Goal: Obtain resource: Obtain resource

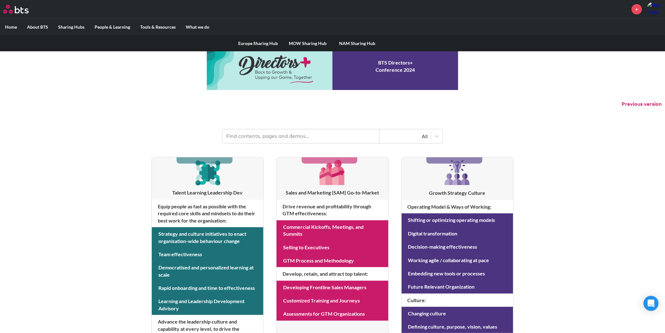
click at [74, 26] on label "Sharing Hubs" at bounding box center [71, 27] width 36 height 16
click at [0, 0] on input "Sharing Hubs" at bounding box center [0, 0] width 0 height 0
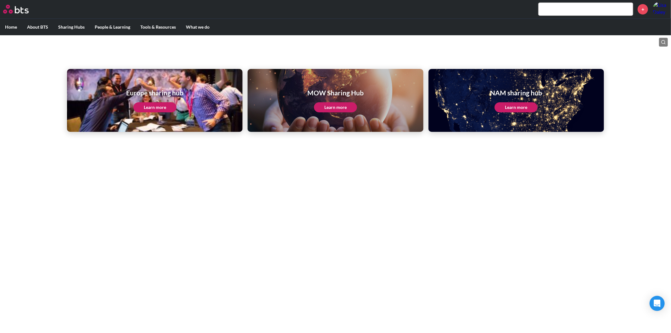
click at [507, 106] on link "Learn more" at bounding box center [515, 107] width 43 height 10
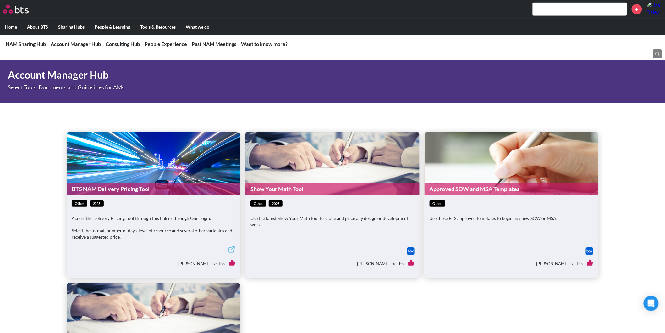
scroll to position [209, 0]
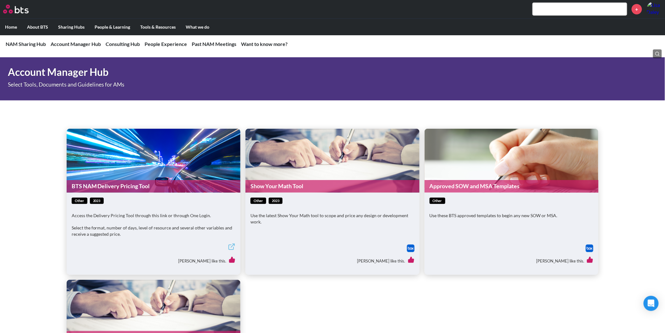
click at [488, 187] on link "Approved SOW and MSA Templates" at bounding box center [512, 186] width 174 height 12
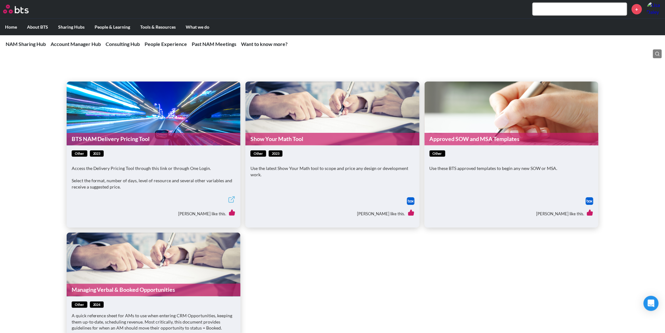
scroll to position [244, 0]
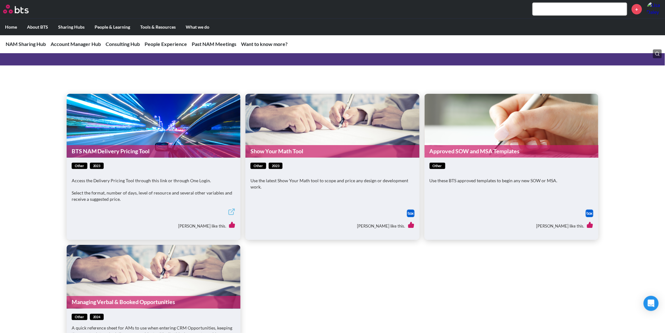
click at [470, 152] on link "Approved SOW and MSA Templates" at bounding box center [512, 151] width 174 height 12
